Goal: Check status: Check status

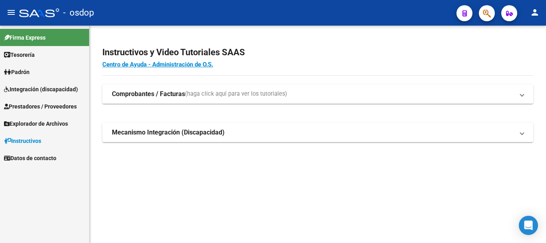
click at [30, 106] on span "Prestadores / Proveedores" at bounding box center [40, 106] width 73 height 9
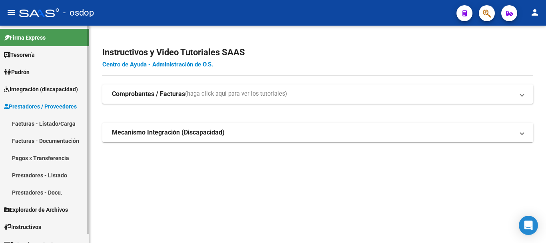
click at [45, 123] on link "Facturas - Listado/Carga" at bounding box center [44, 123] width 89 height 17
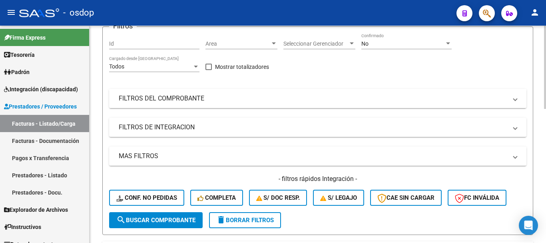
scroll to position [40, 0]
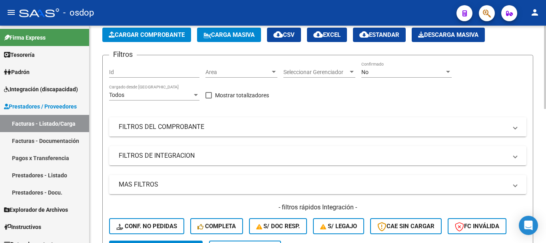
click at [288, 124] on mat-panel-title "FILTROS DEL COMPROBANTE" at bounding box center [313, 126] width 388 height 9
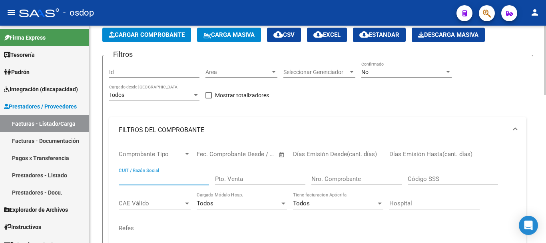
click at [167, 177] on input "CUIT / Razón Social" at bounding box center [164, 178] width 90 height 7
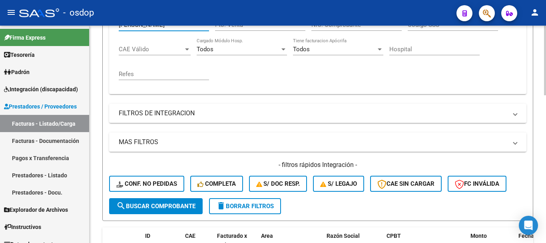
scroll to position [200, 0]
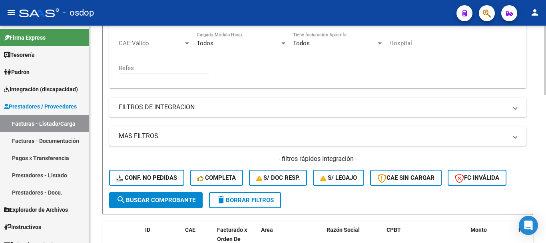
click at [148, 204] on button "search Buscar Comprobante" at bounding box center [155, 200] width 93 height 16
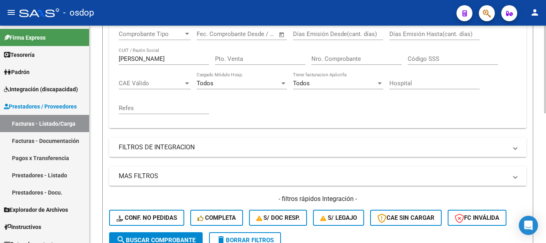
scroll to position [120, 0]
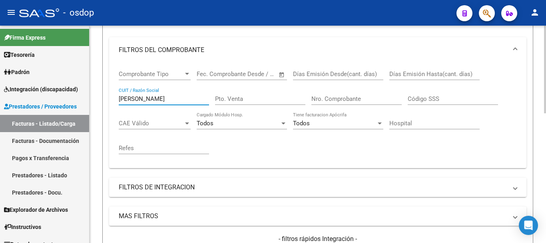
drag, startPoint x: 149, startPoint y: 99, endPoint x: 117, endPoint y: 99, distance: 32.0
click at [117, 99] on div "Comprobante Tipo Comprobante Tipo Start date – End date Fec. Comprobante Desde …" at bounding box center [317, 115] width 417 height 105
type input "g"
click at [362, 94] on div "Nro. Comprobante" at bounding box center [356, 95] width 90 height 17
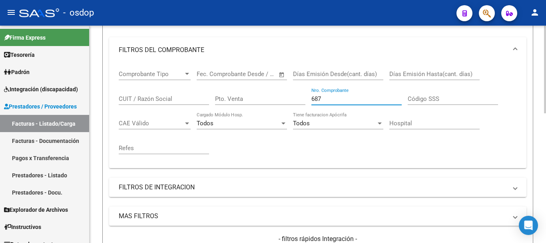
click at [167, 103] on div "CUIT / Razón Social" at bounding box center [164, 95] width 90 height 17
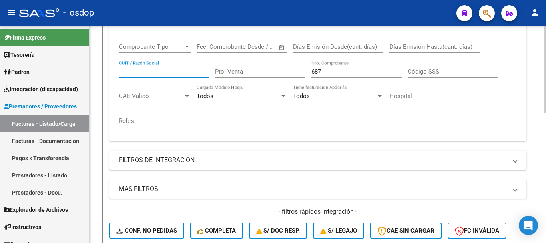
scroll to position [200, 0]
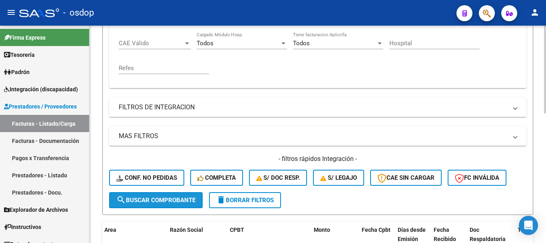
click at [161, 203] on span "search Buscar Comprobante" at bounding box center [155, 199] width 79 height 7
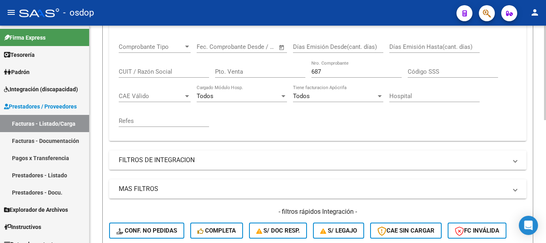
scroll to position [122, 0]
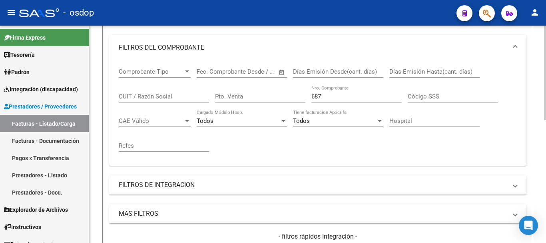
click at [336, 98] on input "687" at bounding box center [356, 96] width 90 height 7
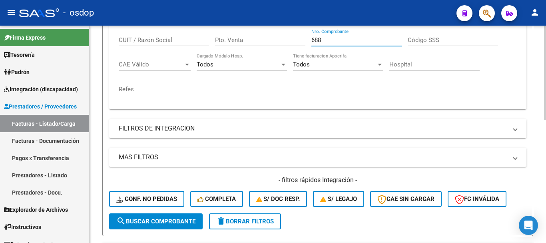
scroll to position [282, 0]
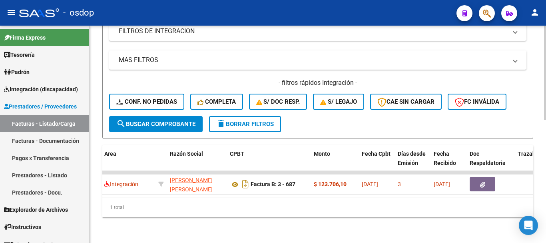
click at [150, 120] on span "search Buscar Comprobante" at bounding box center [155, 123] width 79 height 7
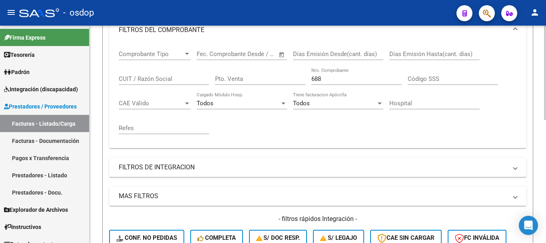
scroll to position [122, 0]
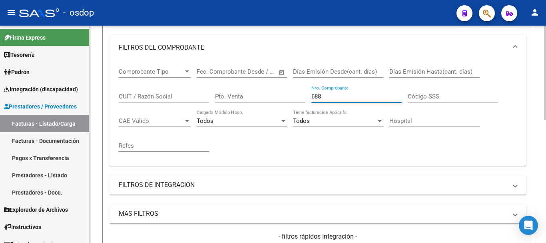
click at [282, 97] on div "Comprobante Tipo Comprobante Tipo Start date – End date Fec. Comprobante Desde …" at bounding box center [318, 109] width 398 height 99
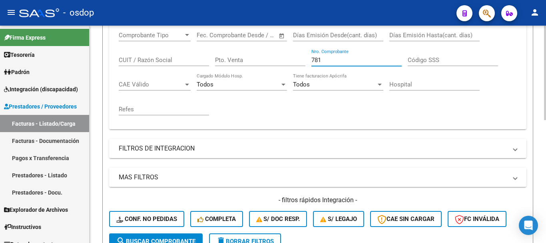
scroll to position [202, 0]
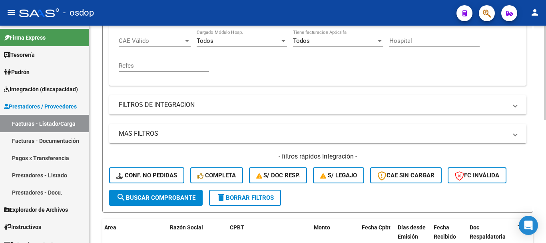
click at [161, 196] on span "search Buscar Comprobante" at bounding box center [155, 197] width 79 height 7
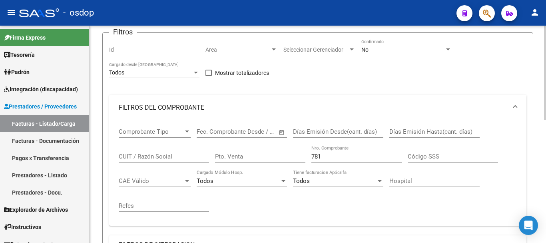
scroll to position [42, 0]
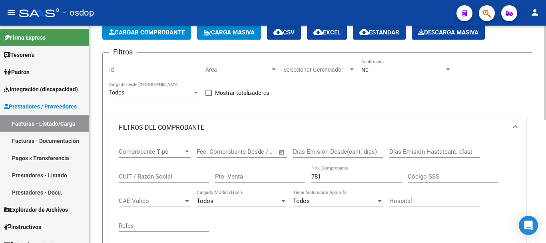
click at [337, 173] on input "781" at bounding box center [356, 176] width 90 height 7
type input "7"
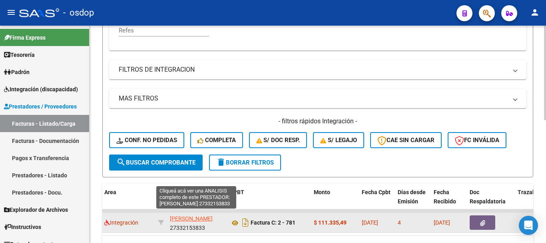
scroll to position [242, 0]
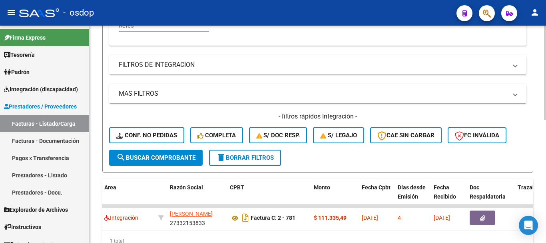
click at [161, 151] on button "search Buscar Comprobante" at bounding box center [155, 157] width 93 height 16
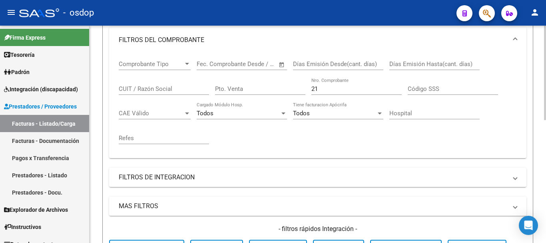
scroll to position [122, 0]
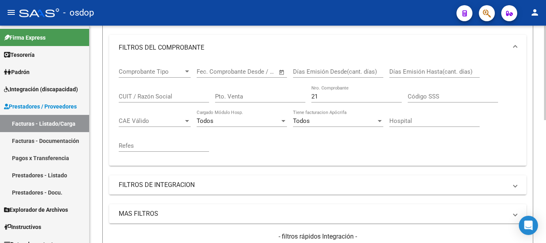
click at [335, 93] on input "21" at bounding box center [356, 96] width 90 height 7
type input "2"
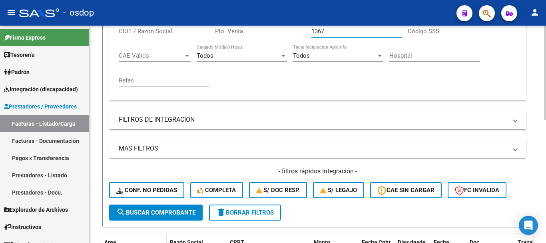
scroll to position [200, 0]
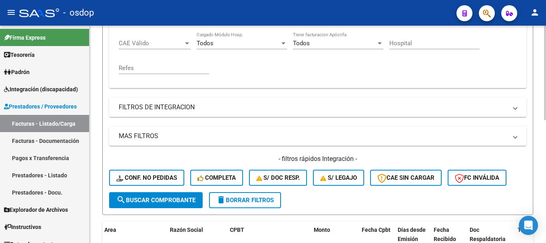
click at [160, 203] on span "search Buscar Comprobante" at bounding box center [155, 199] width 79 height 7
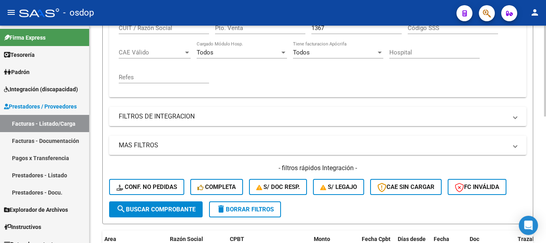
scroll to position [120, 0]
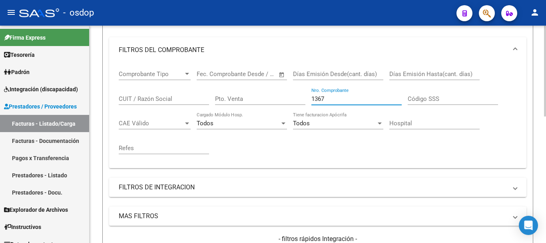
click at [332, 97] on input "1367" at bounding box center [356, 98] width 90 height 7
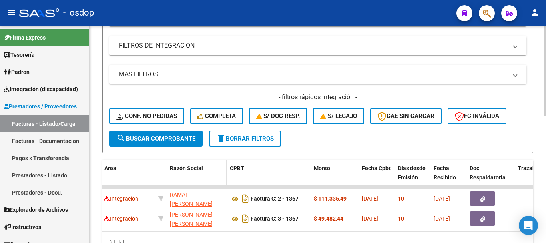
scroll to position [280, 0]
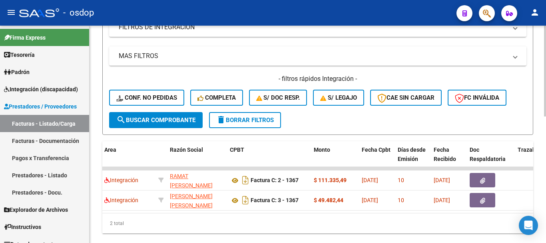
click at [149, 122] on span "search Buscar Comprobante" at bounding box center [155, 119] width 79 height 7
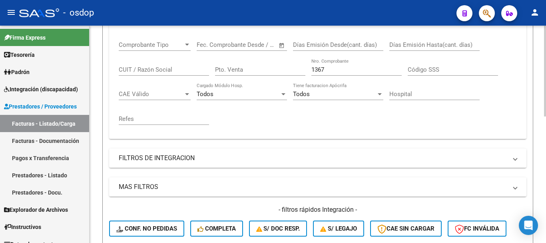
scroll to position [120, 0]
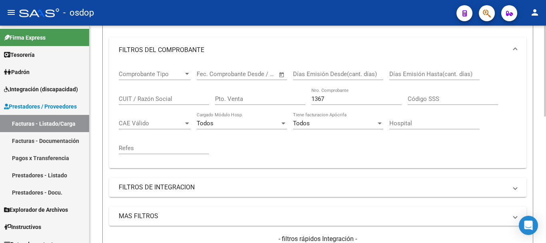
click at [335, 101] on input "1367" at bounding box center [356, 98] width 90 height 7
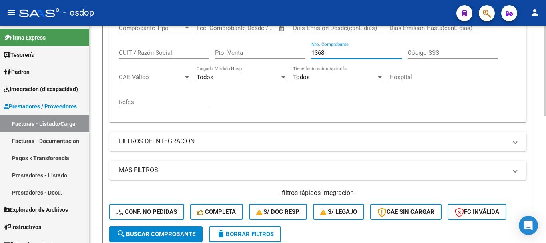
scroll to position [240, 0]
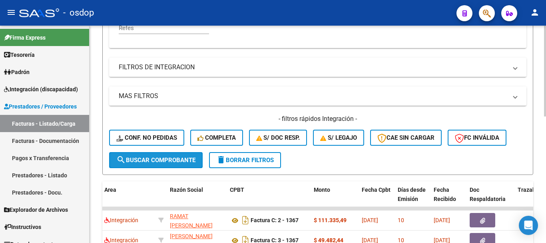
click at [141, 157] on span "search Buscar Comprobante" at bounding box center [155, 159] width 79 height 7
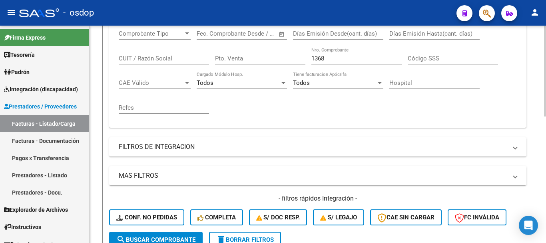
scroll to position [160, 0]
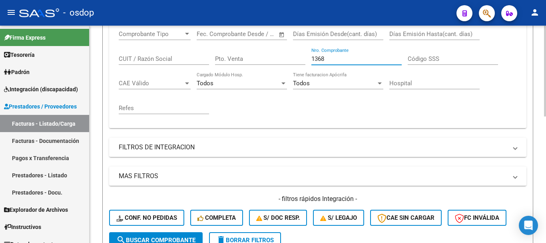
drag, startPoint x: 346, startPoint y: 59, endPoint x: 297, endPoint y: 65, distance: 49.1
click at [297, 65] on div "Comprobante Tipo Comprobante Tipo Start date – End date Fec. Comprobante Desde …" at bounding box center [318, 72] width 398 height 99
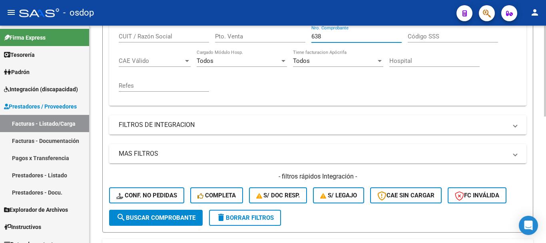
scroll to position [200, 0]
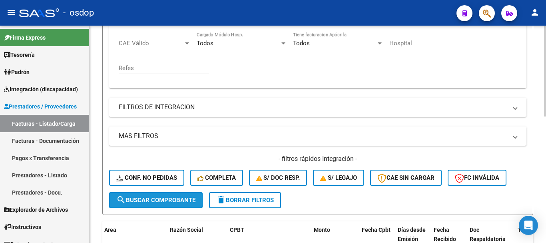
click at [156, 202] on span "search Buscar Comprobante" at bounding box center [155, 199] width 79 height 7
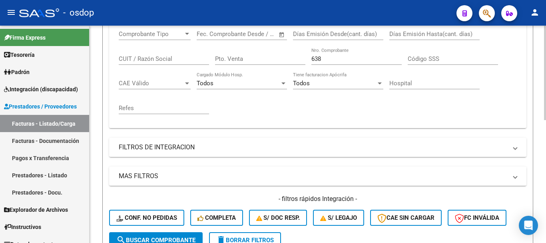
scroll to position [40, 0]
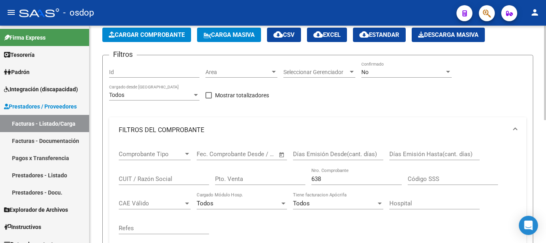
click at [323, 177] on input "638" at bounding box center [356, 178] width 90 height 7
type input "6"
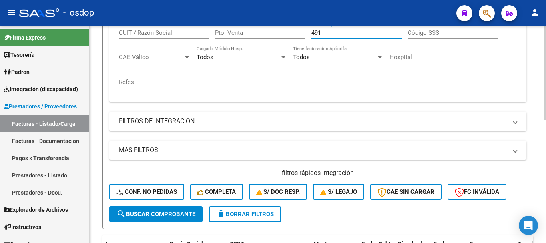
scroll to position [200, 0]
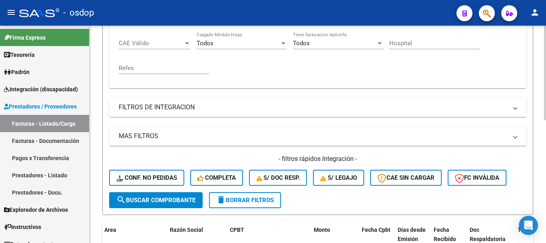
click at [155, 200] on span "search Buscar Comprobante" at bounding box center [155, 199] width 79 height 7
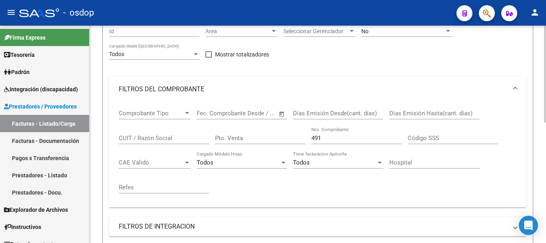
scroll to position [70, 0]
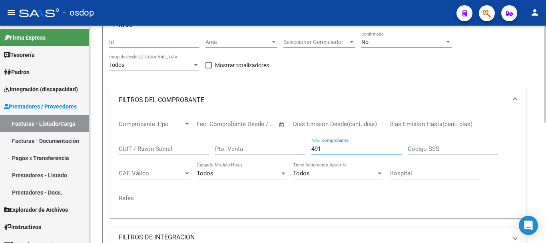
click at [323, 150] on input "491" at bounding box center [356, 148] width 90 height 7
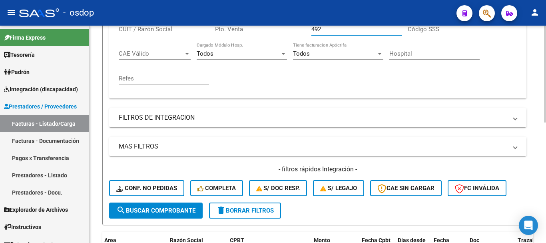
scroll to position [190, 0]
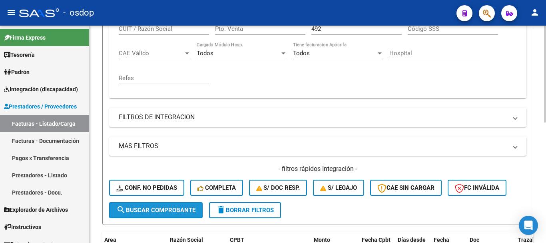
click at [166, 213] on span "search Buscar Comprobante" at bounding box center [155, 209] width 79 height 7
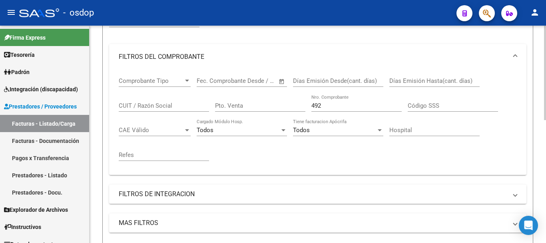
scroll to position [110, 0]
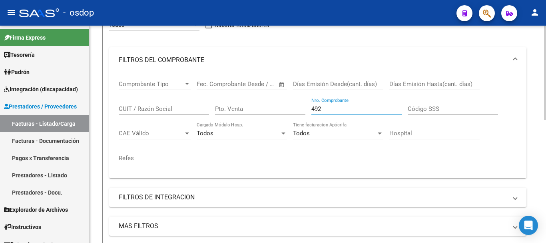
drag, startPoint x: 336, startPoint y: 111, endPoint x: 305, endPoint y: 109, distance: 31.3
click at [305, 109] on div "Comprobante Tipo Comprobante Tipo Start date – End date Fec. Comprobante Desde …" at bounding box center [318, 122] width 398 height 99
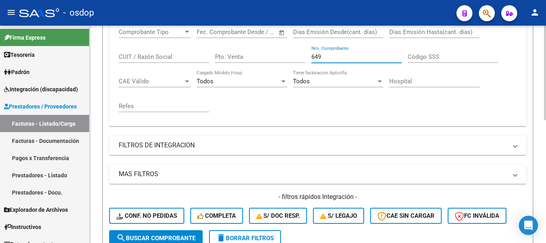
scroll to position [230, 0]
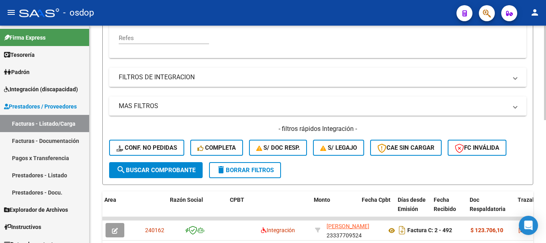
click at [141, 168] on span "search Buscar Comprobante" at bounding box center [155, 169] width 79 height 7
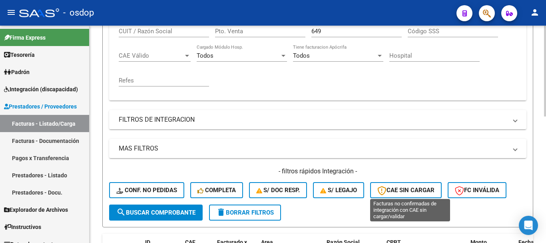
scroll to position [190, 0]
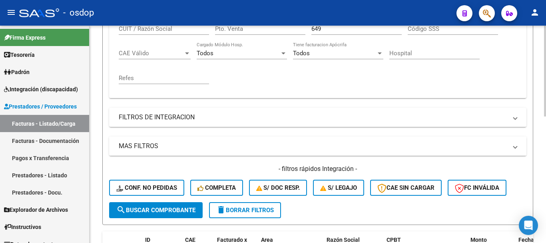
click at [516, 146] on span at bounding box center [514, 145] width 3 height 9
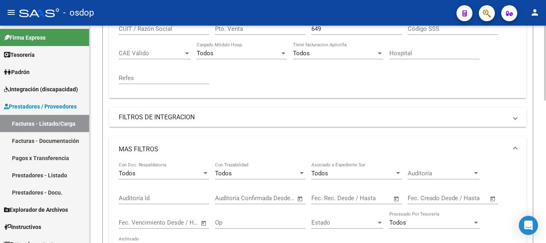
scroll to position [230, 0]
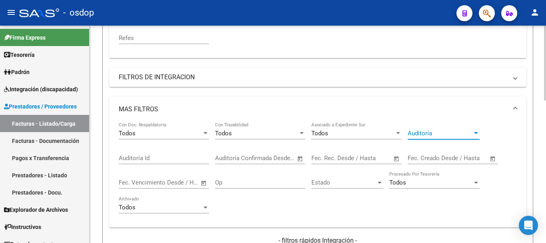
click at [479, 135] on div at bounding box center [475, 133] width 7 height 6
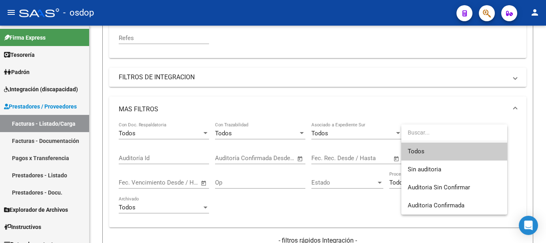
click at [284, 200] on div at bounding box center [273, 121] width 546 height 243
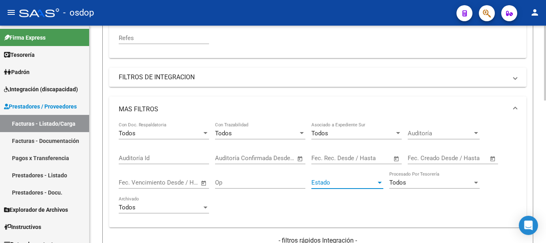
click at [382, 181] on div at bounding box center [379, 182] width 7 height 6
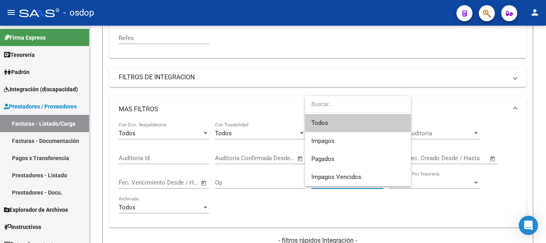
click at [205, 207] on div at bounding box center [273, 121] width 546 height 243
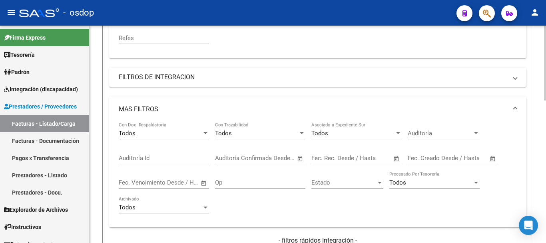
click at [205, 207] on div at bounding box center [205, 207] width 4 height 2
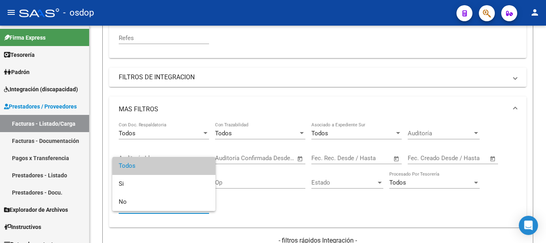
click at [298, 201] on div at bounding box center [273, 121] width 546 height 243
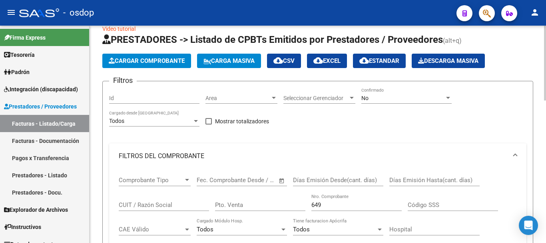
scroll to position [0, 0]
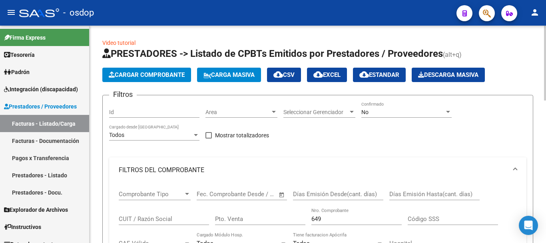
click at [274, 113] on div at bounding box center [273, 112] width 7 height 6
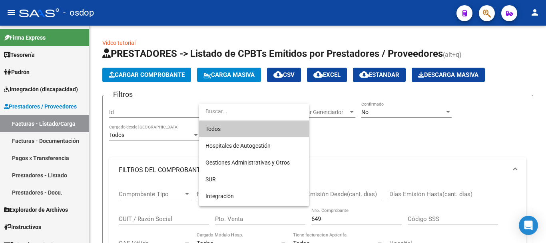
click at [353, 112] on div at bounding box center [273, 121] width 546 height 243
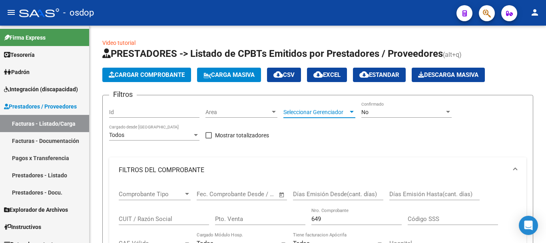
click at [353, 112] on div at bounding box center [352, 112] width 4 height 2
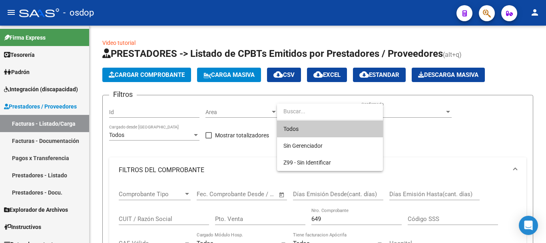
click at [459, 155] on div at bounding box center [273, 121] width 546 height 243
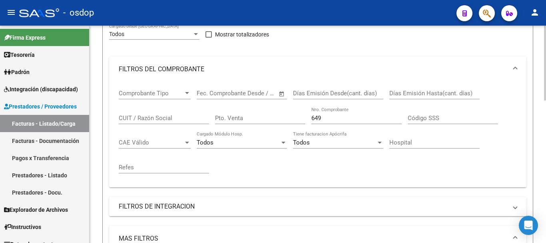
scroll to position [94, 0]
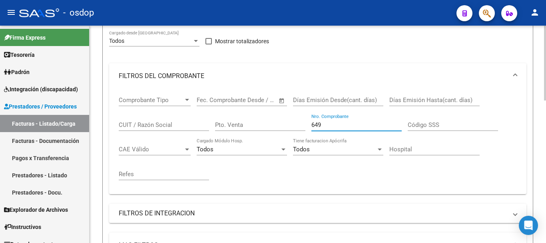
drag, startPoint x: 340, startPoint y: 123, endPoint x: 292, endPoint y: 127, distance: 47.7
click at [292, 127] on div "Comprobante Tipo Comprobante Tipo Start date – End date Fec. Comprobante Desde …" at bounding box center [318, 138] width 398 height 99
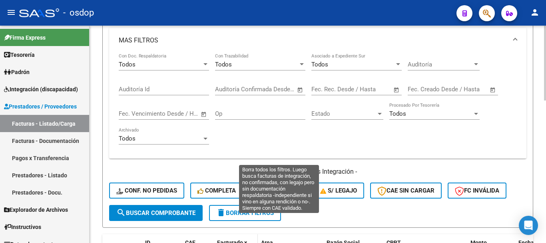
scroll to position [374, 0]
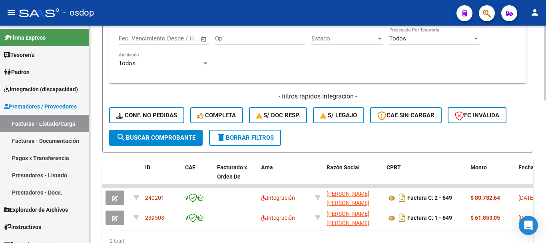
type input "235"
click at [137, 141] on button "search Buscar Comprobante" at bounding box center [155, 137] width 93 height 16
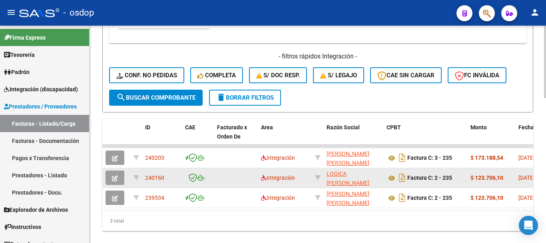
scroll to position [254, 0]
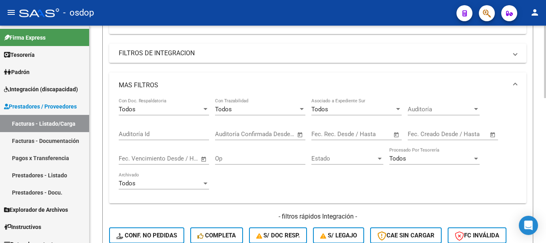
click at [514, 85] on span at bounding box center [514, 85] width 3 height 9
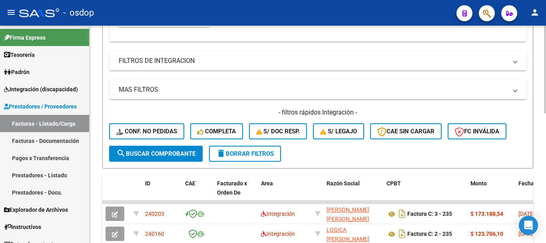
scroll to position [322, 0]
